Goal: Transaction & Acquisition: Purchase product/service

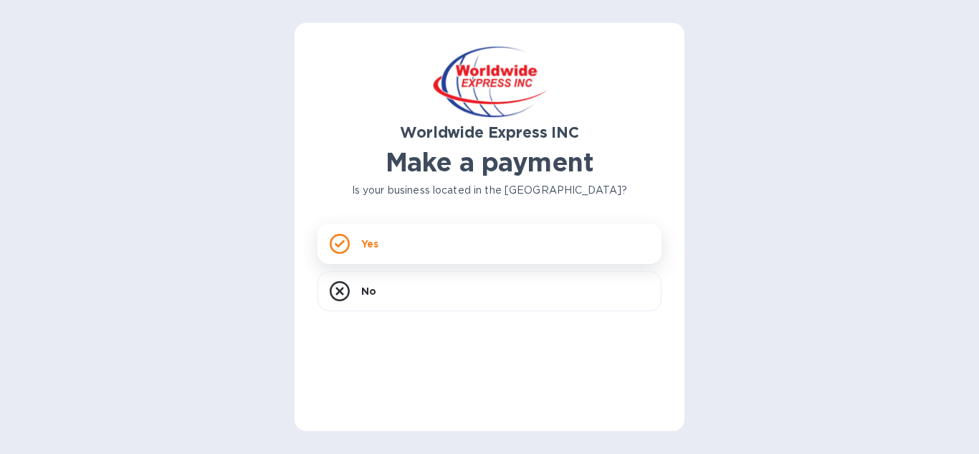
click at [355, 244] on div "Yes" at bounding box center [490, 244] width 344 height 40
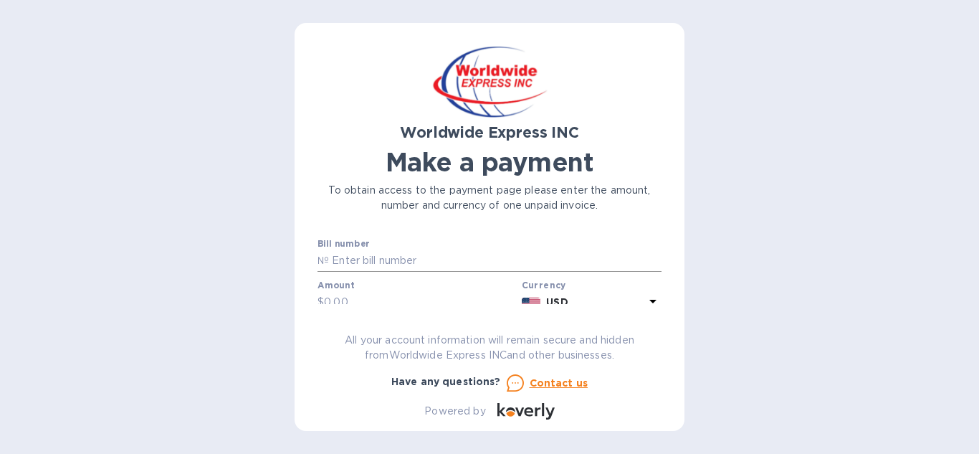
click at [409, 259] on input "text" at bounding box center [495, 261] width 333 height 22
type input "b00024677"
type input "30,245.86"
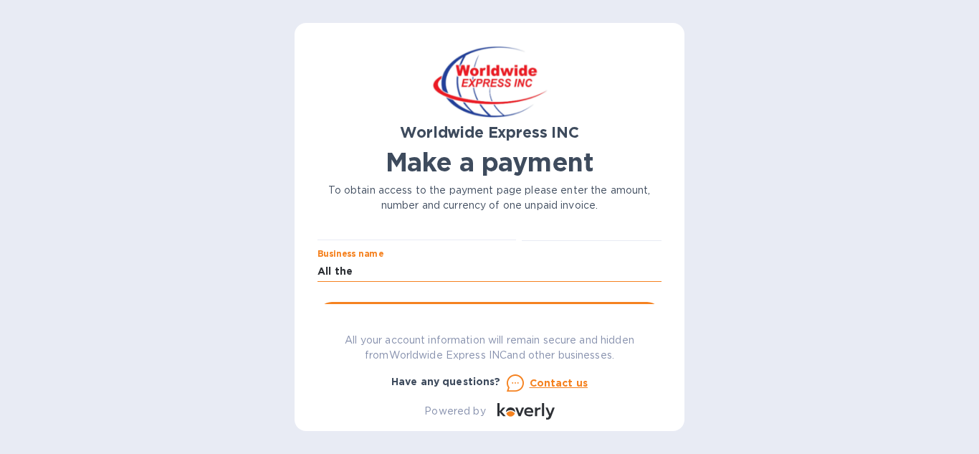
type input "All the Details"
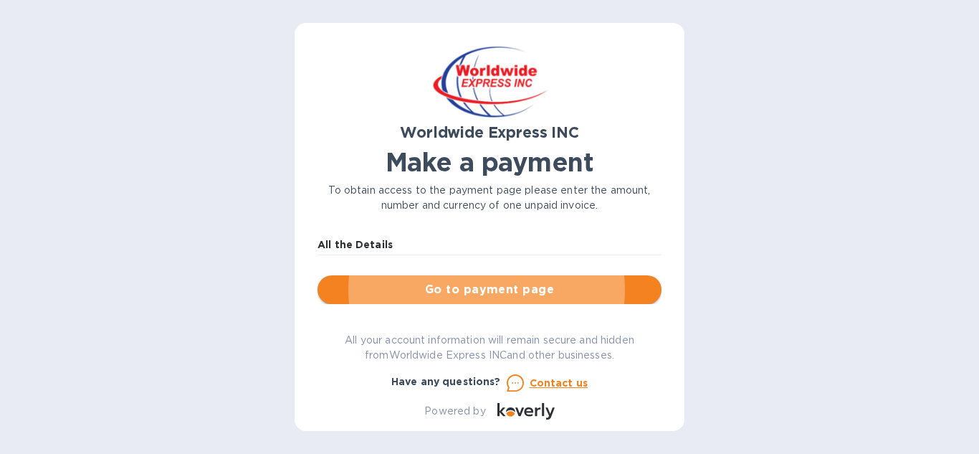
click at [480, 290] on span "Go to payment page" at bounding box center [489, 289] width 321 height 17
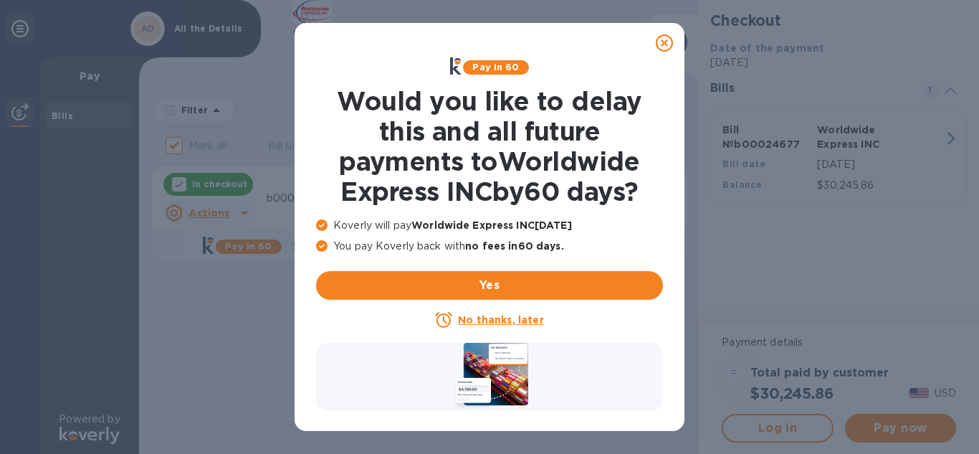
click at [499, 320] on u "No thanks, later" at bounding box center [500, 319] width 85 height 11
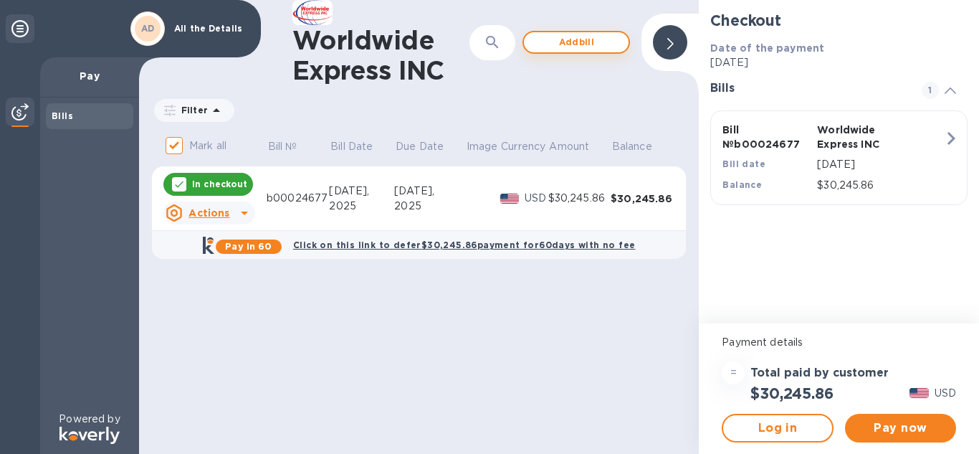
click at [574, 39] on span "Add bill" at bounding box center [576, 42] width 82 height 17
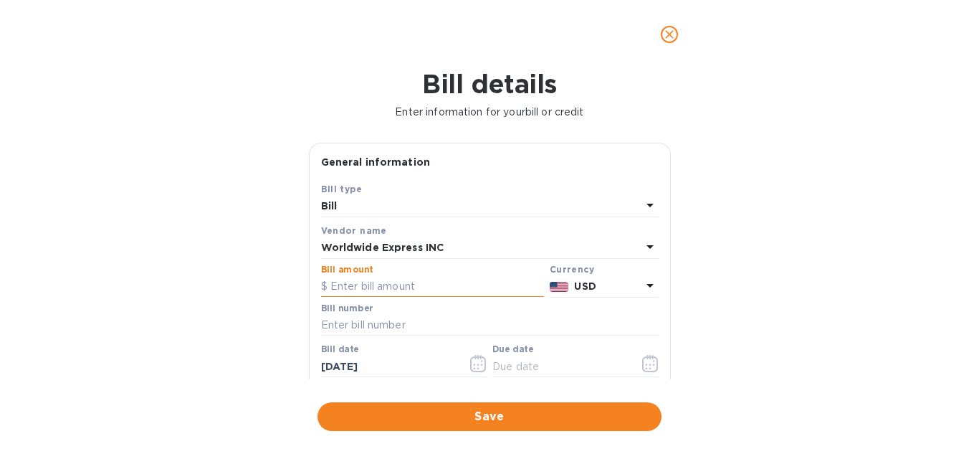
click at [421, 287] on input "text" at bounding box center [432, 287] width 223 height 22
type input "8,280.54"
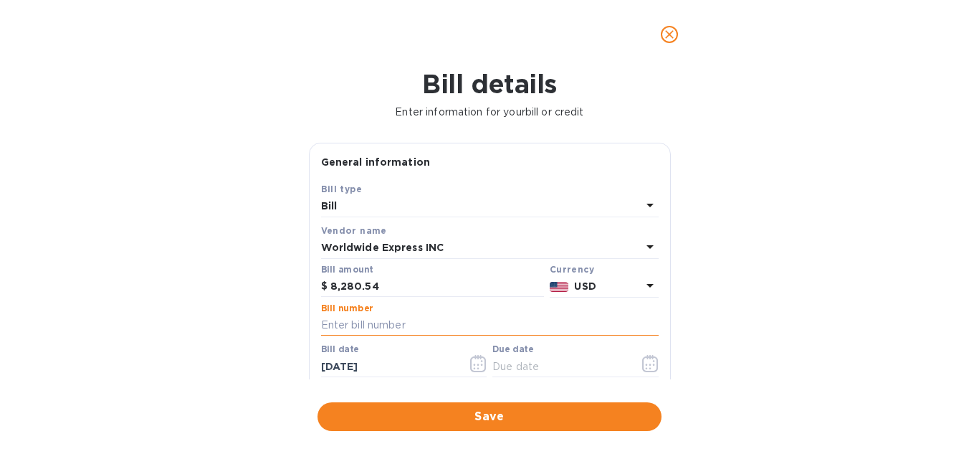
click at [371, 325] on input "text" at bounding box center [490, 326] width 338 height 22
type input "B00024679"
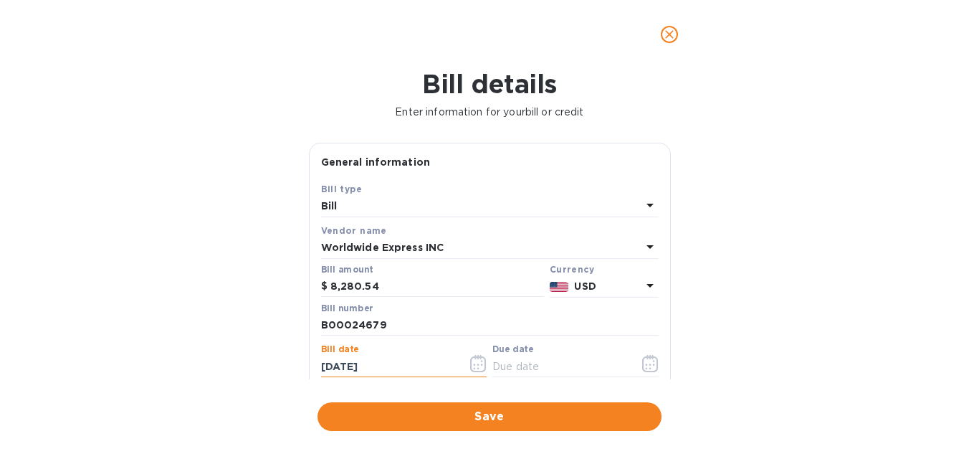
click at [477, 369] on icon "button" at bounding box center [478, 369] width 2 height 2
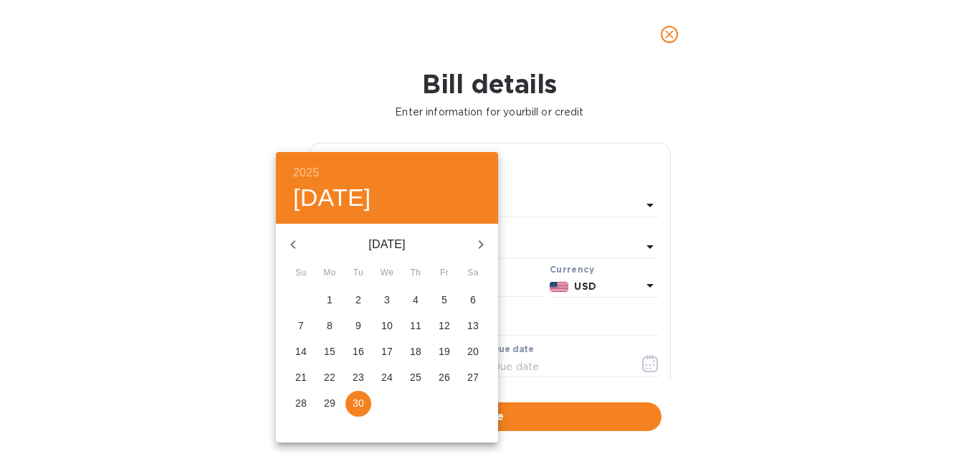
click at [420, 349] on p "18" at bounding box center [415, 351] width 11 height 14
type input "[DATE]"
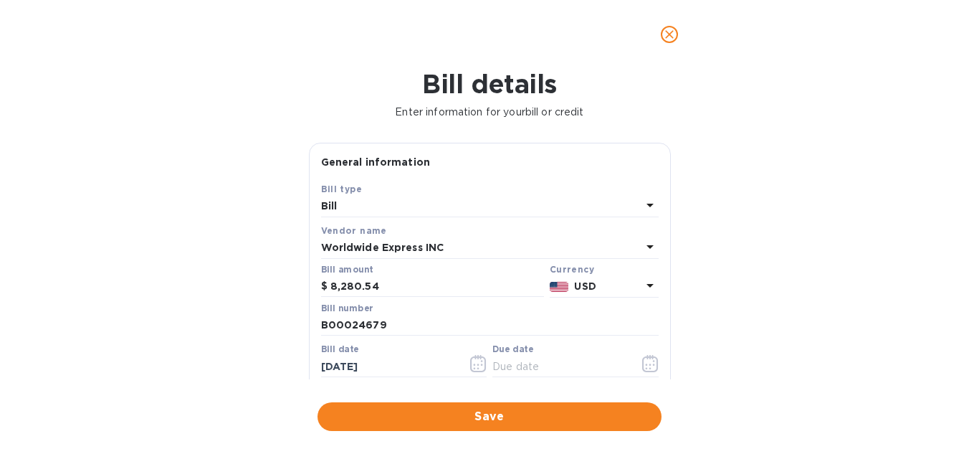
scroll to position [1, 0]
click at [526, 365] on input "text" at bounding box center [559, 365] width 135 height 22
click at [652, 361] on icon "button" at bounding box center [650, 361] width 16 height 17
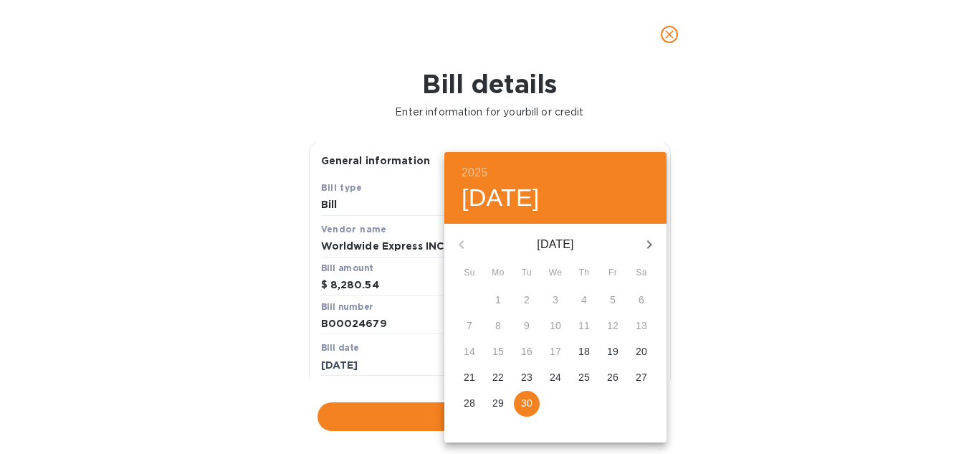
click at [654, 244] on icon "button" at bounding box center [649, 244] width 17 height 17
click at [644, 350] on p "18" at bounding box center [641, 351] width 11 height 14
type input "[DATE]"
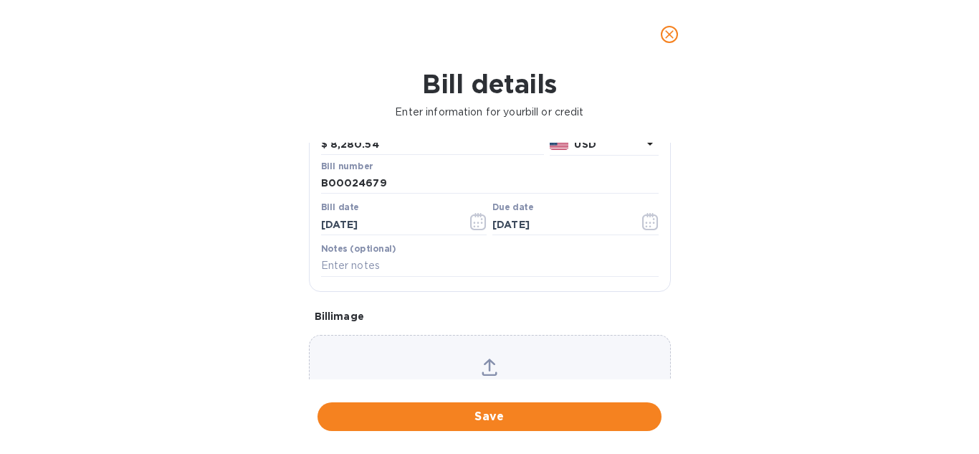
scroll to position [145, 0]
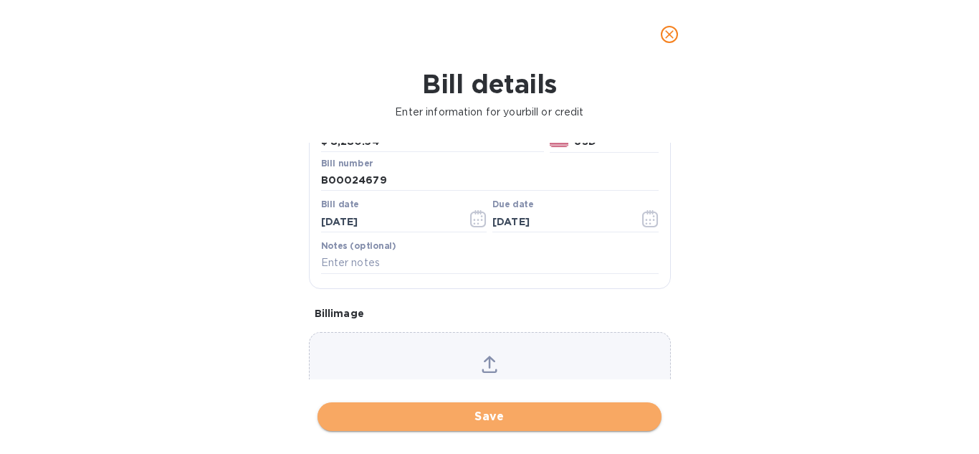
click at [487, 416] on span "Save" at bounding box center [489, 416] width 321 height 17
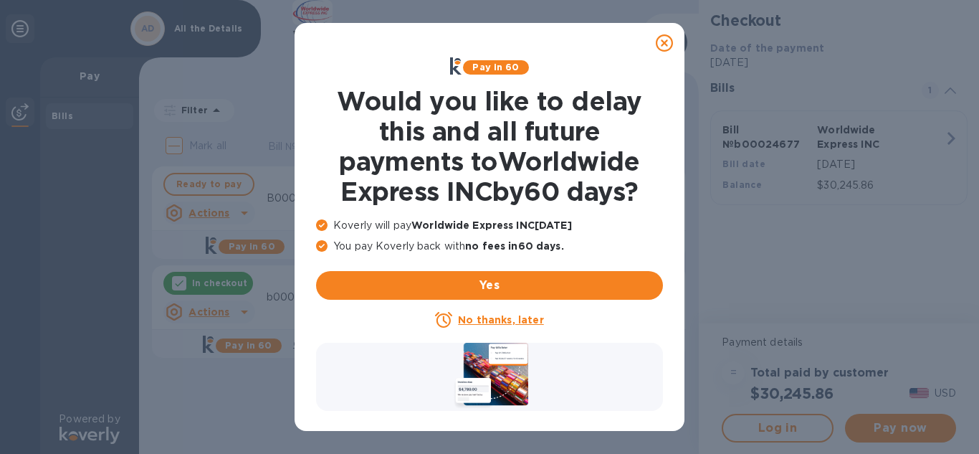
click at [505, 318] on u "No thanks, later" at bounding box center [500, 319] width 85 height 11
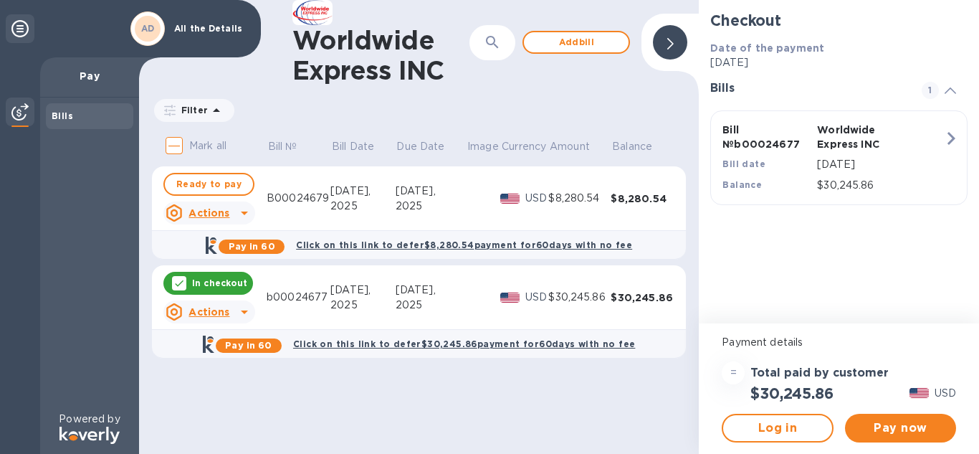
click at [201, 145] on p "Mark all" at bounding box center [207, 145] width 37 height 15
click at [189, 145] on input "Mark all" at bounding box center [174, 145] width 30 height 30
checkbox input "true"
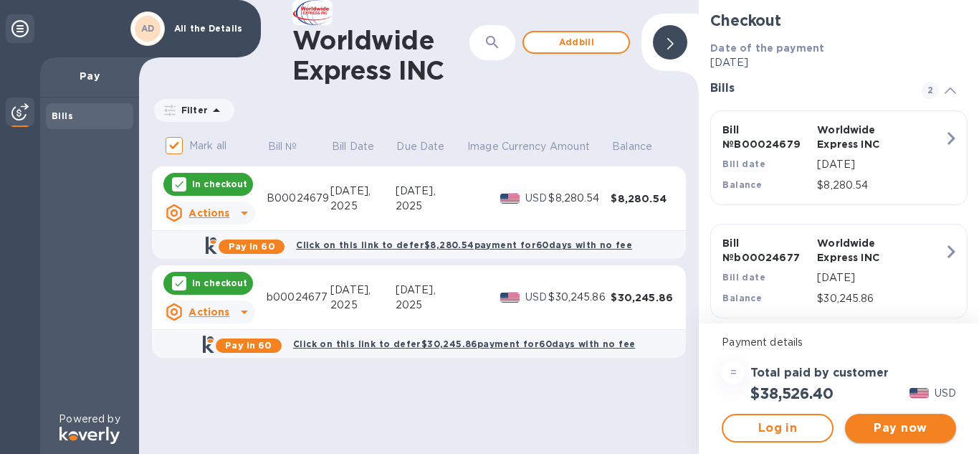
click at [893, 430] on span "Pay now" at bounding box center [900, 427] width 88 height 17
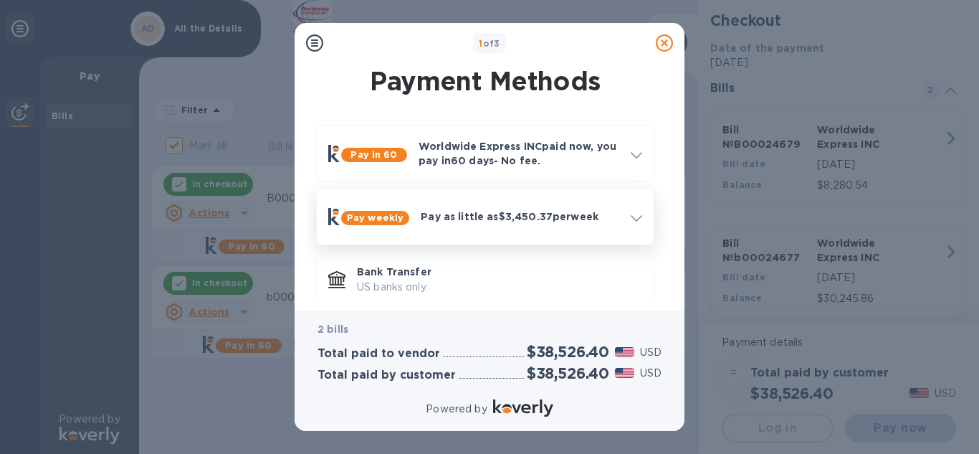
scroll to position [21, 0]
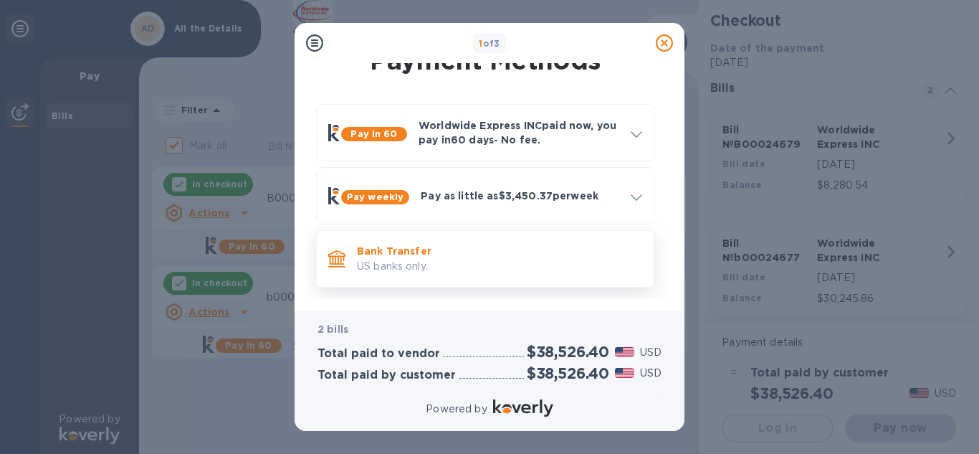
click at [386, 257] on p "Bank Transfer" at bounding box center [499, 251] width 285 height 14
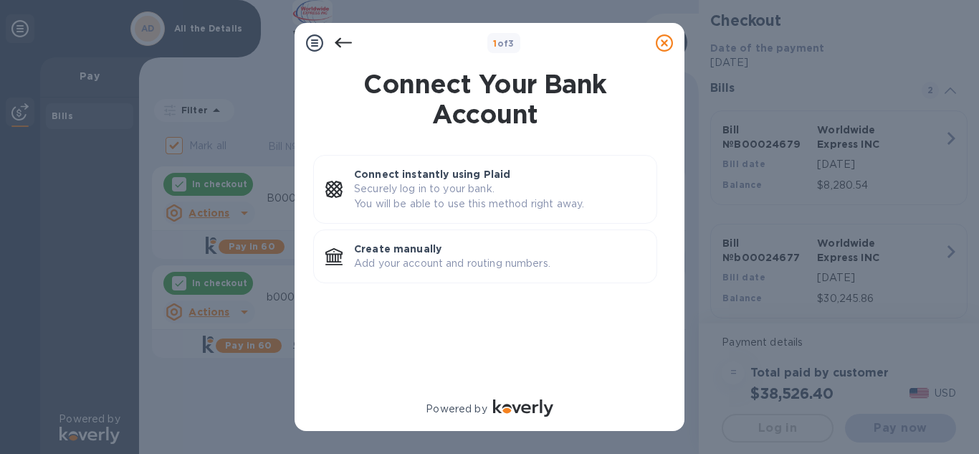
scroll to position [0, 0]
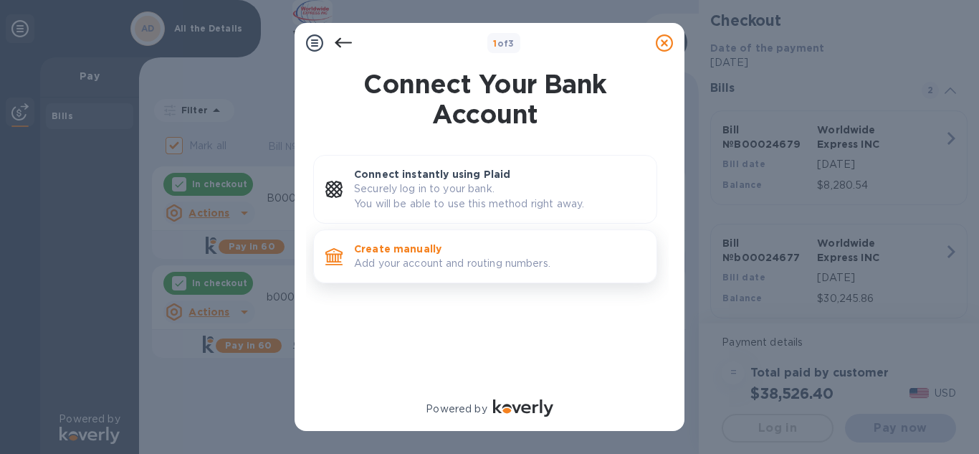
click at [504, 262] on p "Add your account and routing numbers." at bounding box center [499, 263] width 291 height 15
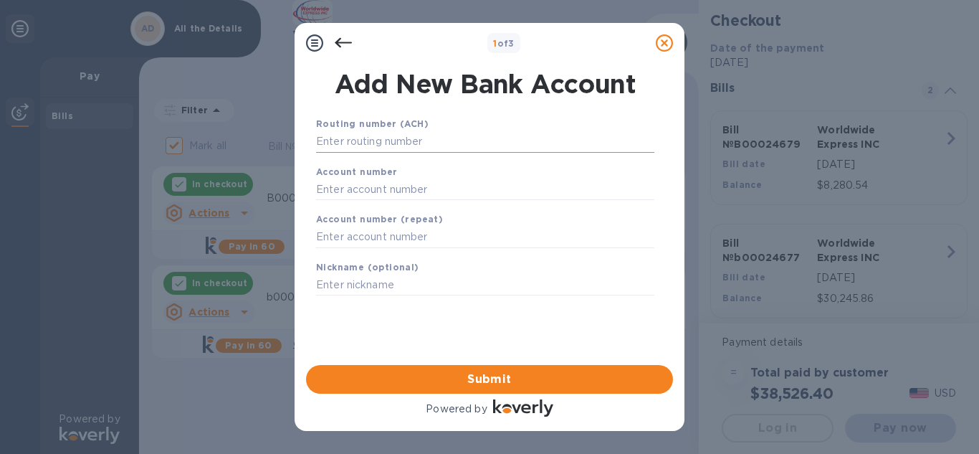
click at [435, 138] on input "text" at bounding box center [485, 142] width 338 height 22
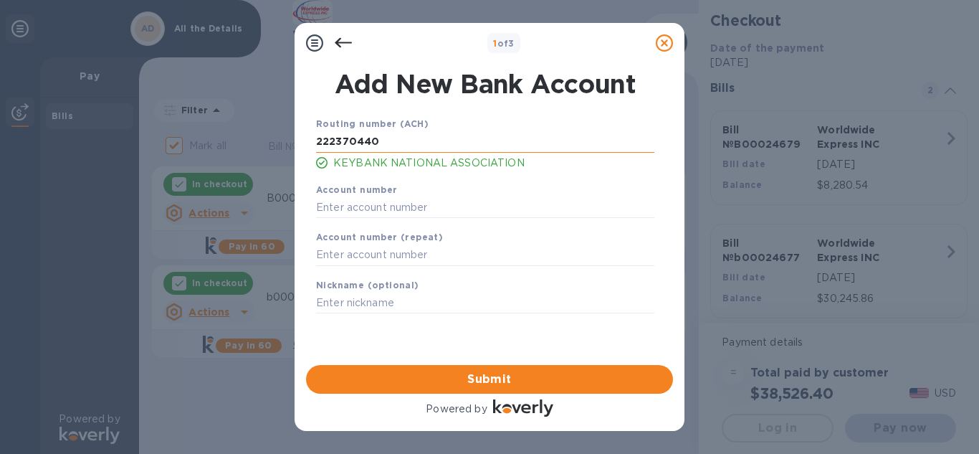
type input "222370440"
type input "7900609368"
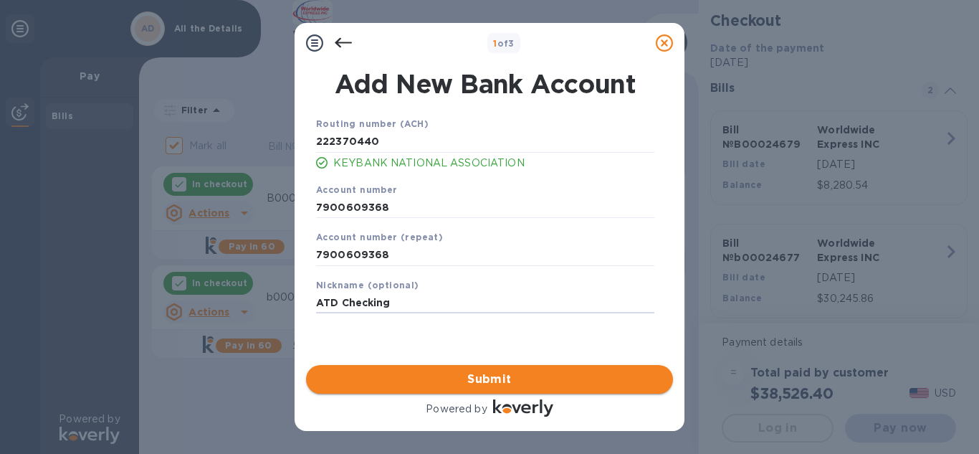
type input "ATD Checking"
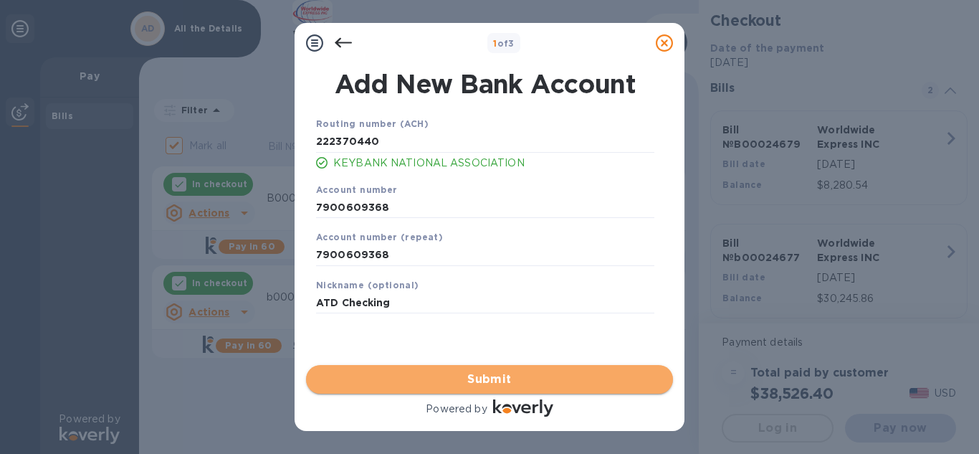
click at [494, 379] on span "Submit" at bounding box center [490, 379] width 344 height 17
